Goal: Use online tool/utility

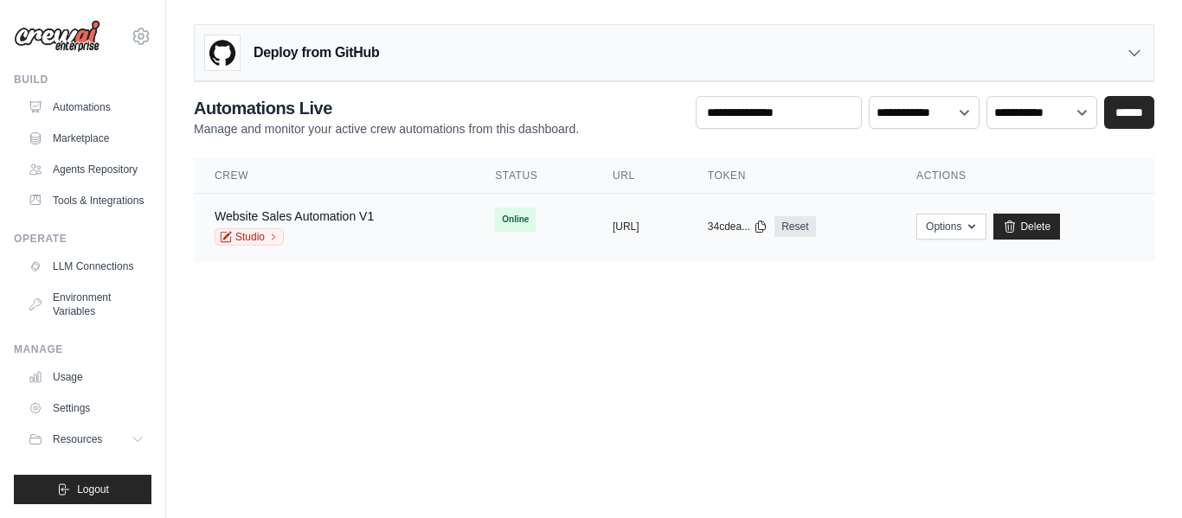
click at [495, 228] on span "Online" at bounding box center [515, 220] width 41 height 24
click at [251, 234] on link "Studio" at bounding box center [249, 236] width 69 height 17
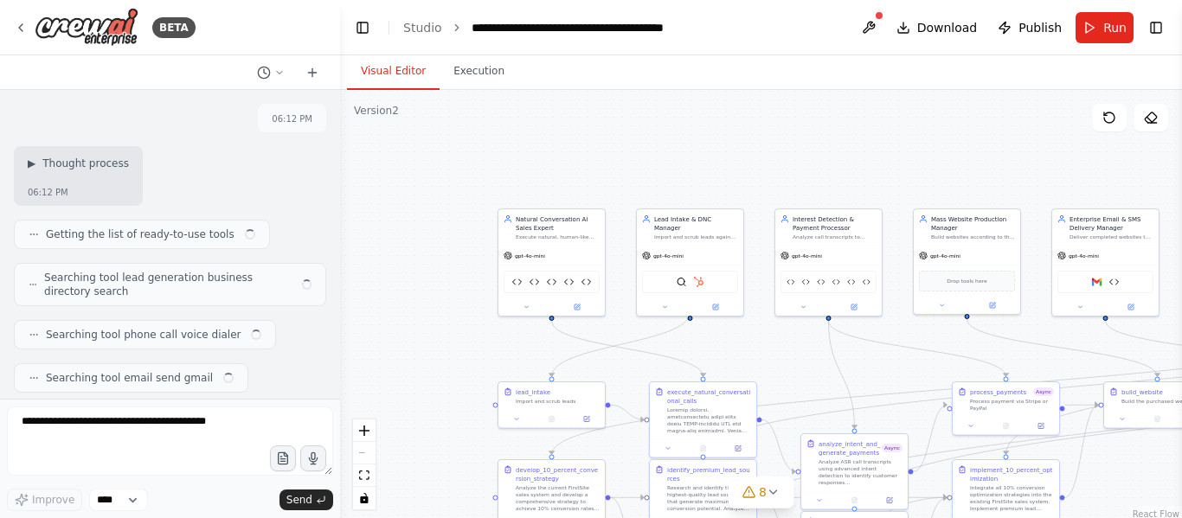
drag, startPoint x: 849, startPoint y: 165, endPoint x: 875, endPoint y: 262, distance: 100.5
click at [682, 88] on div "Visual Editor Execution Version 2 Show Tools Hide Agents .deletable-edge-delete…" at bounding box center [761, 286] width 842 height 463
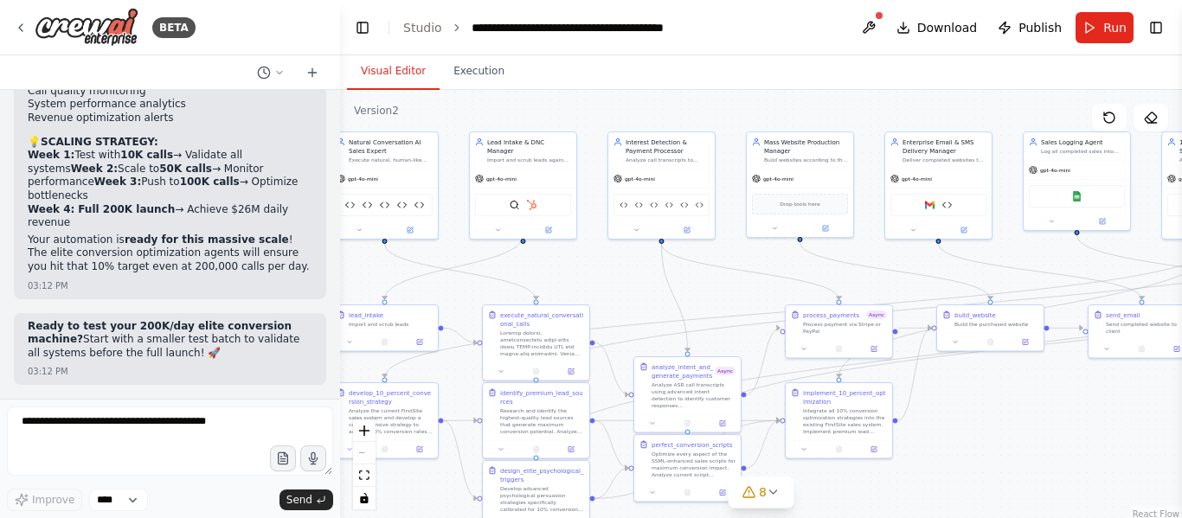
scroll to position [85203, 0]
drag, startPoint x: 235, startPoint y: 187, endPoint x: 247, endPoint y: 40, distance: 147.6
click at [247, 40] on div "BETA The AI system will automatically search and find small businesses without …" at bounding box center [170, 259] width 340 height 518
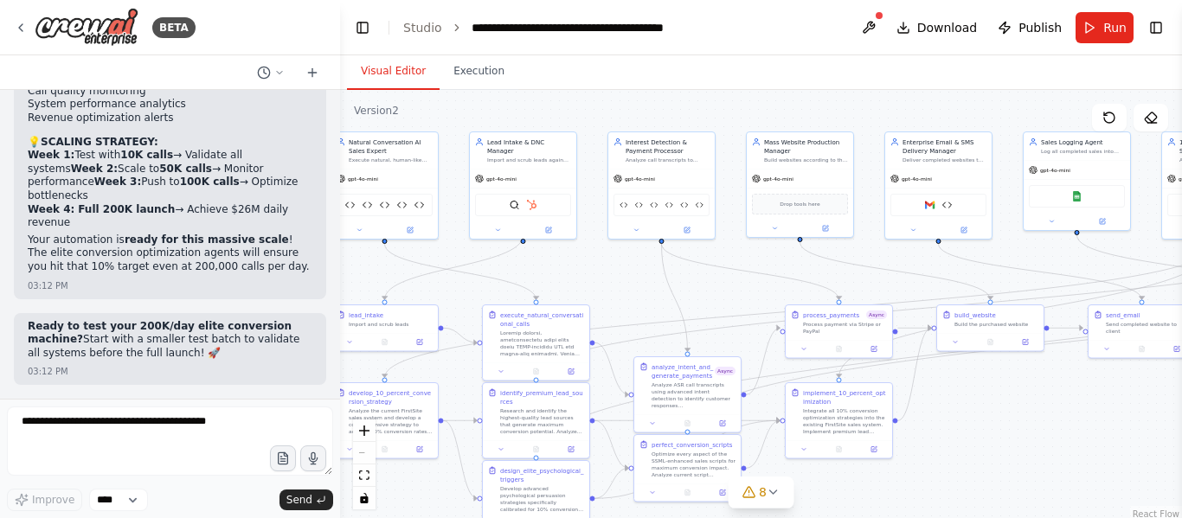
scroll to position [85399, 0]
click at [767, 492] on icon at bounding box center [773, 492] width 14 height 14
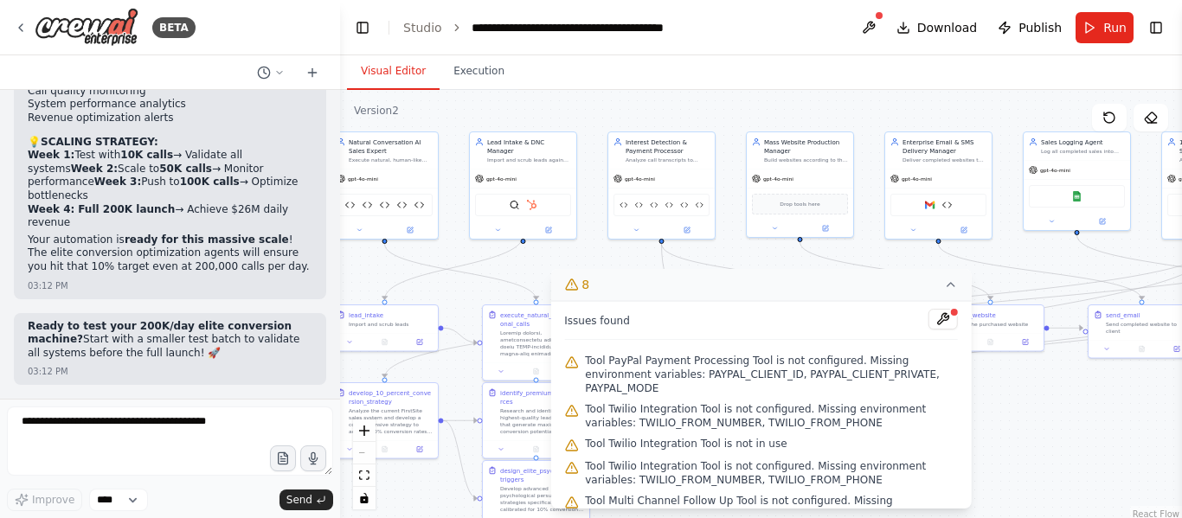
click at [751, 115] on div ".deletable-edge-delete-btn { width: 20px; height: 20px; border: 0px solid #ffff…" at bounding box center [761, 306] width 842 height 433
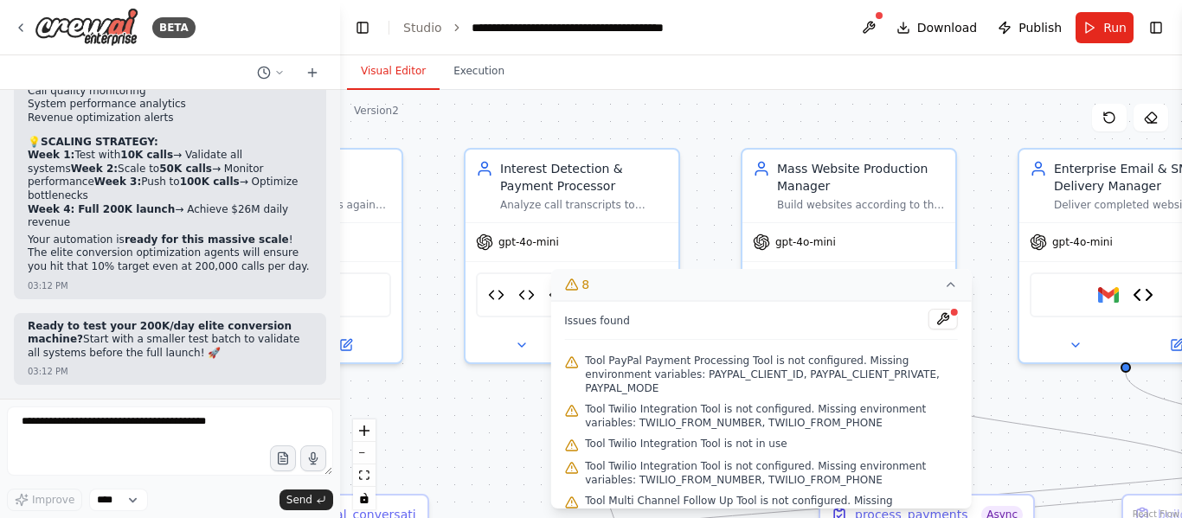
click at [952, 294] on button "8" at bounding box center [760, 285] width 421 height 32
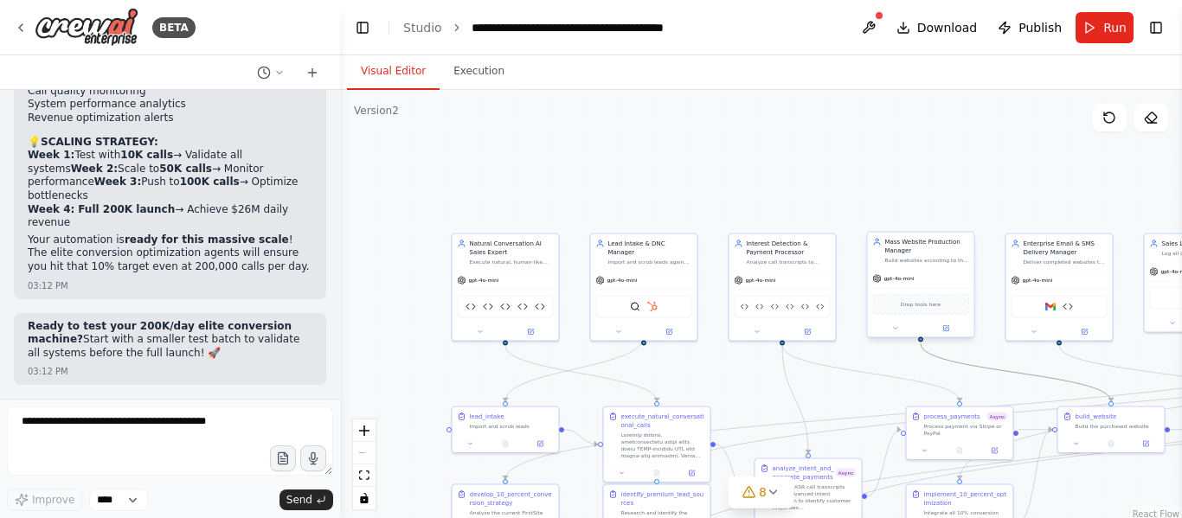
drag, startPoint x: 1037, startPoint y: 373, endPoint x: 920, endPoint y: 326, distance: 126.6
click at [830, 326] on div ".deletable-edge-delete-btn { width: 20px; height: 20px; border: 0px solid #ffff…" at bounding box center [618, 298] width 421 height 216
